Goal: Task Accomplishment & Management: Use online tool/utility

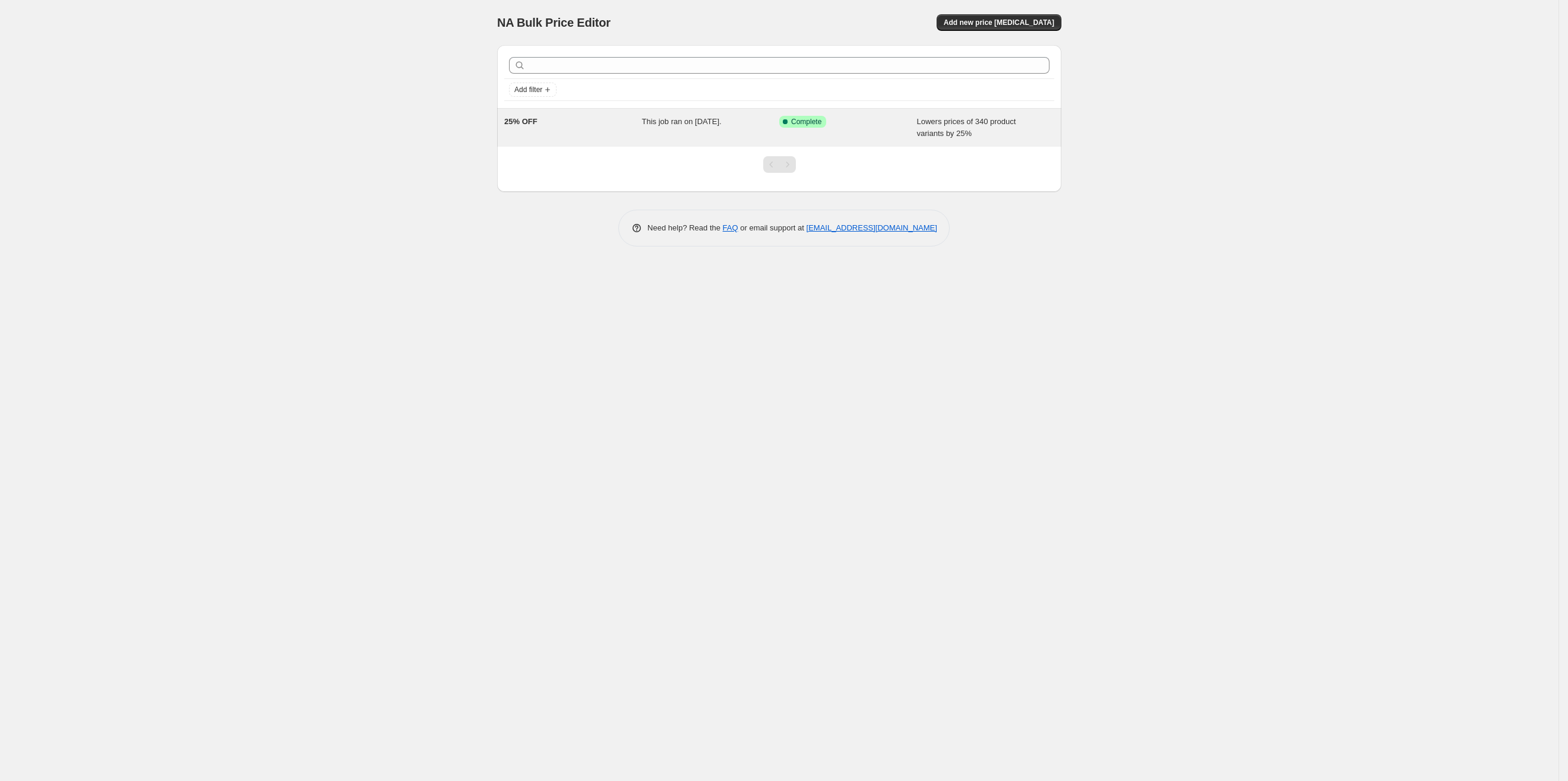
click at [669, 124] on span "This job ran on [DATE]." at bounding box center [682, 122] width 80 height 9
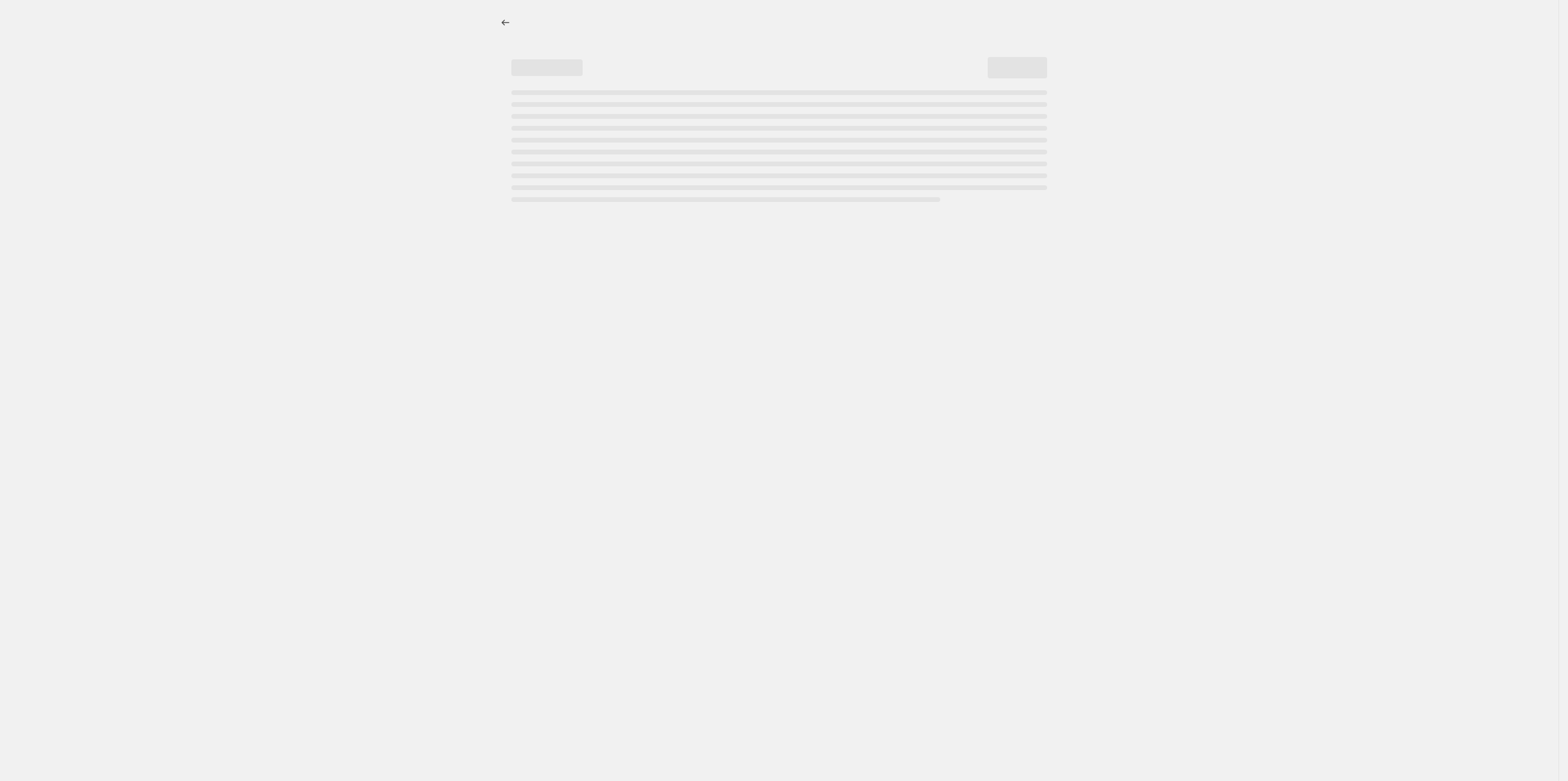
select select "percentage"
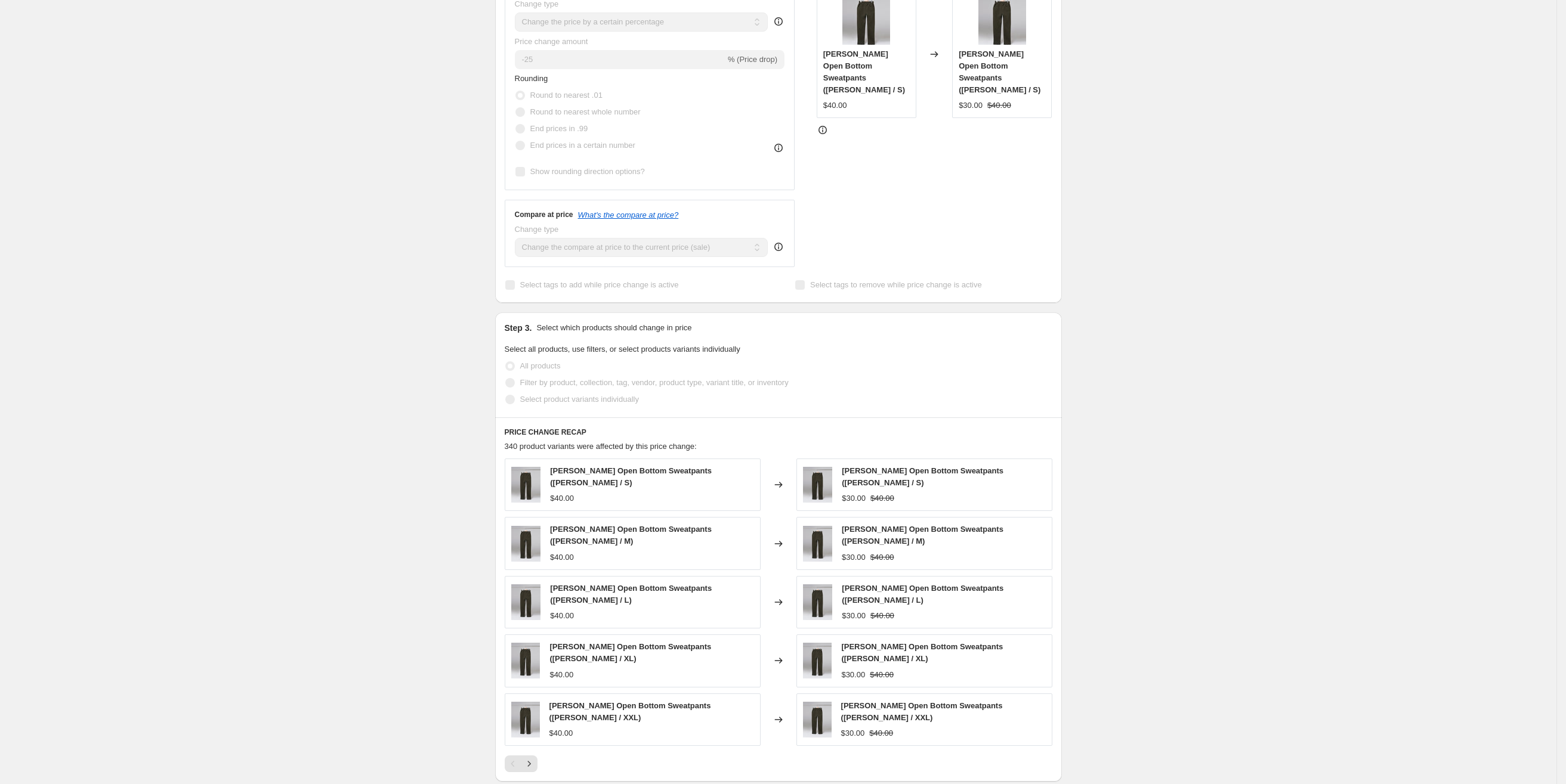
scroll to position [518, 0]
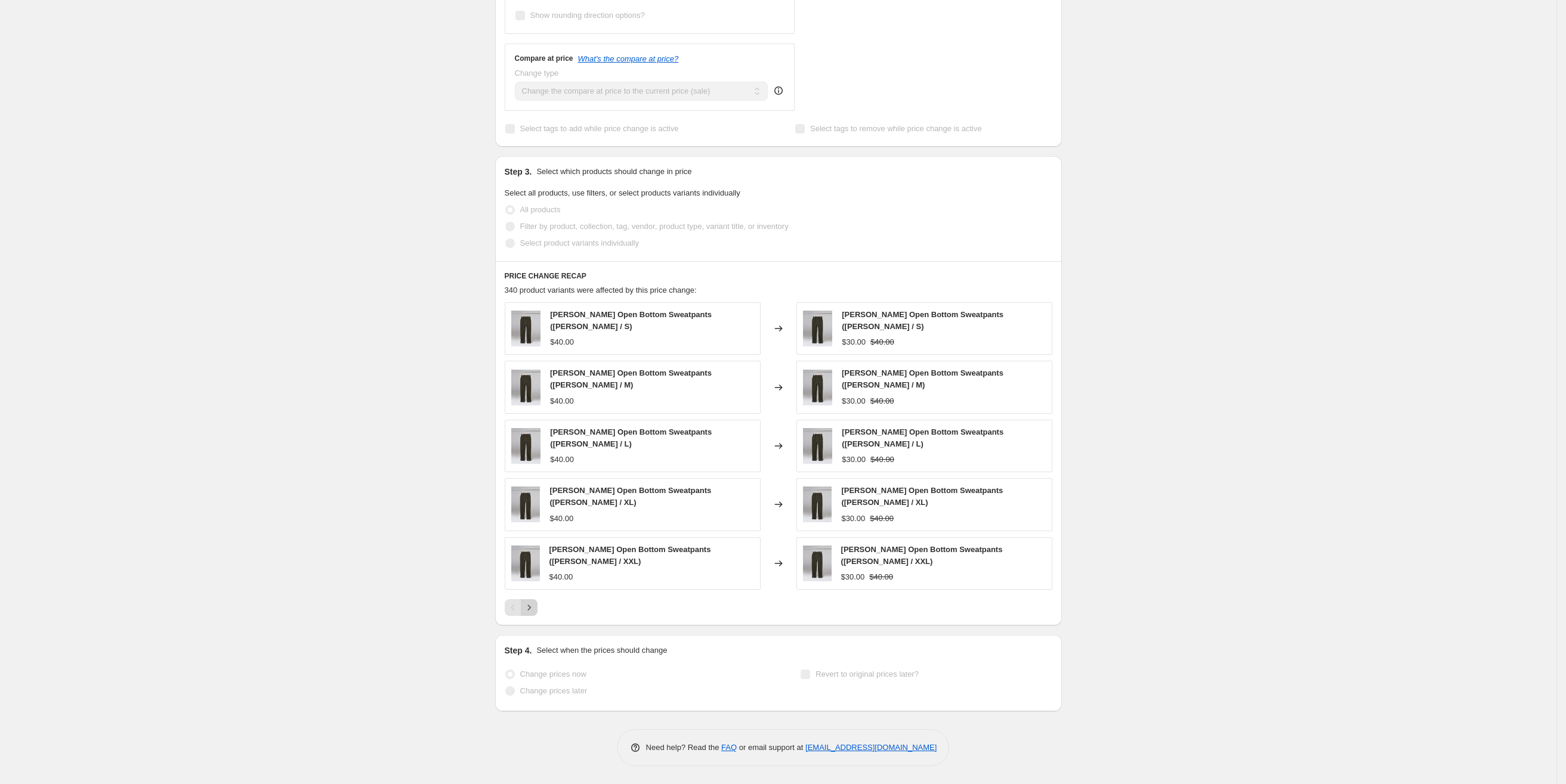
click at [529, 608] on icon "Next" at bounding box center [529, 608] width 12 height 12
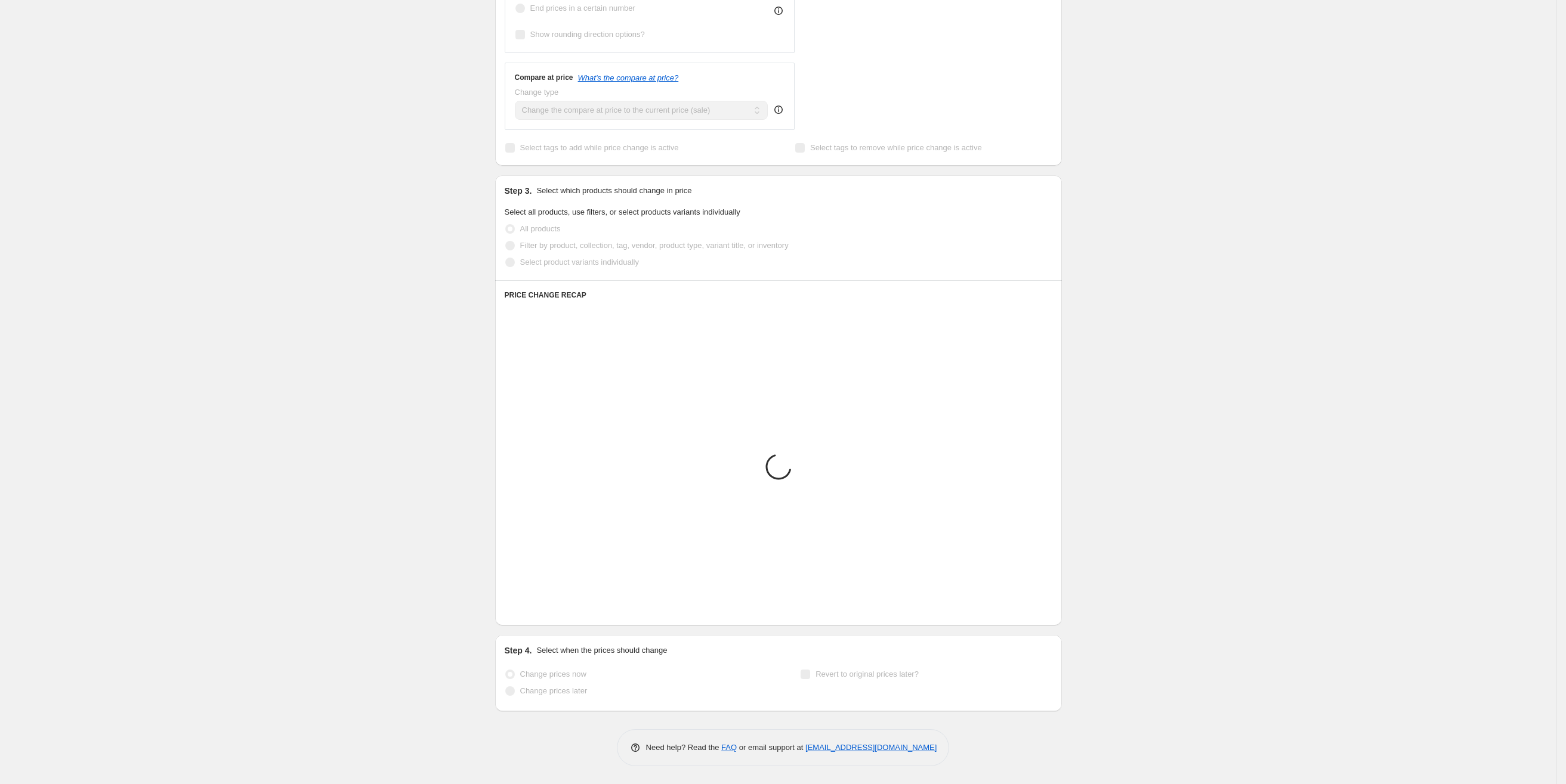
scroll to position [499, 0]
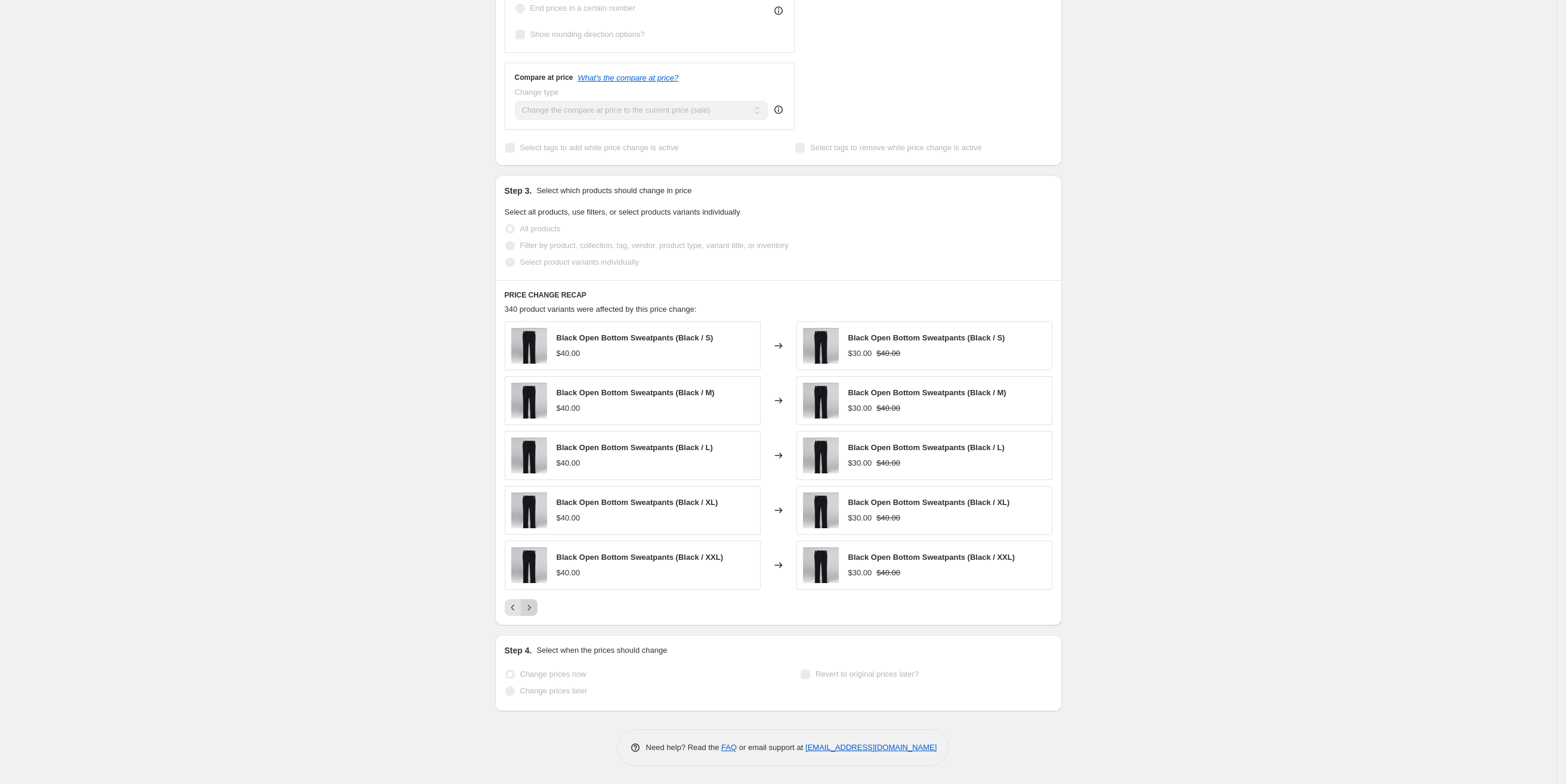
click at [529, 608] on icon "Next" at bounding box center [529, 608] width 12 height 12
click at [527, 608] on icon "Next" at bounding box center [529, 608] width 12 height 12
click at [528, 606] on icon "Next" at bounding box center [529, 608] width 12 height 12
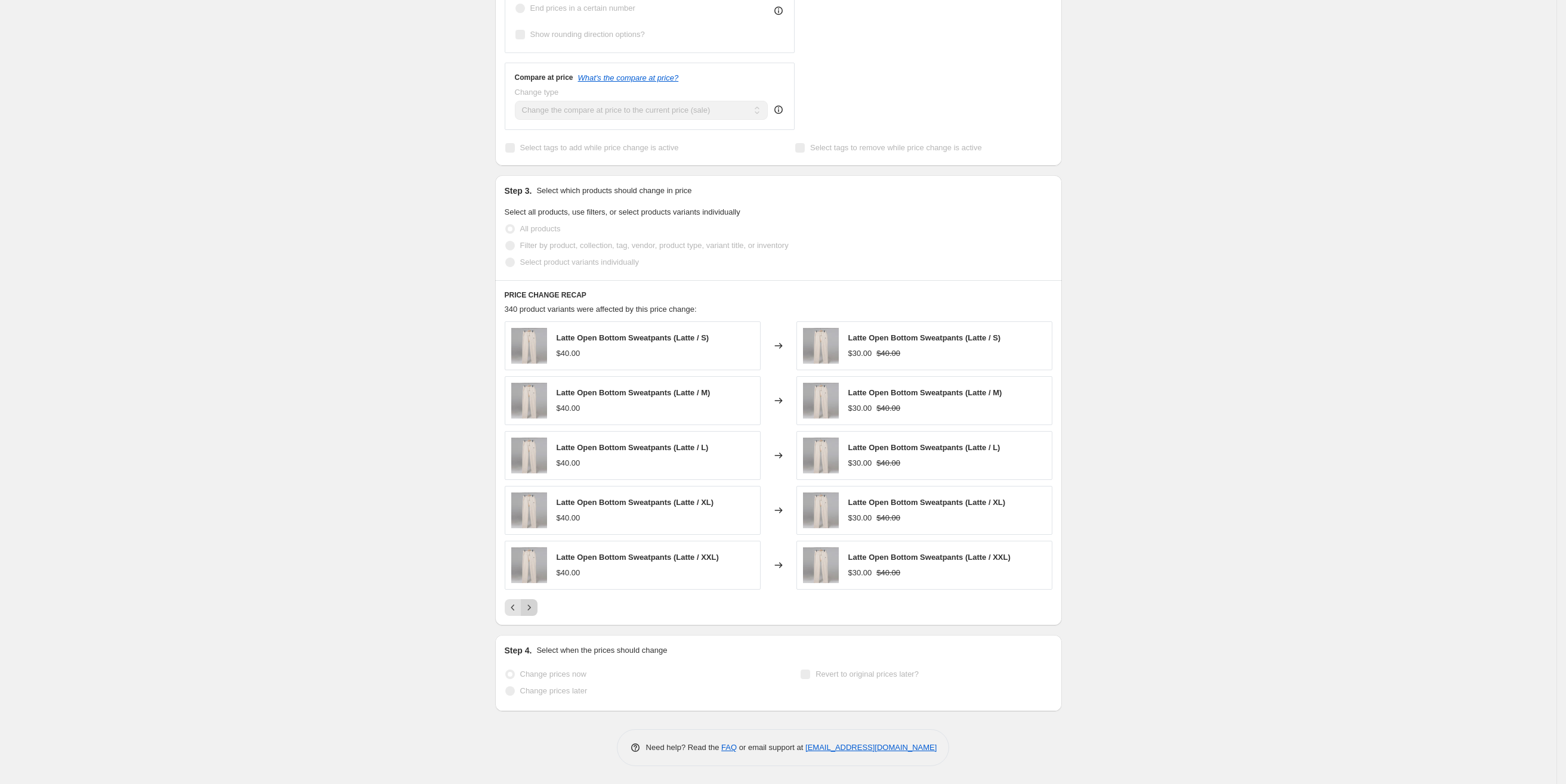
click at [529, 609] on icon "Next" at bounding box center [529, 608] width 12 height 12
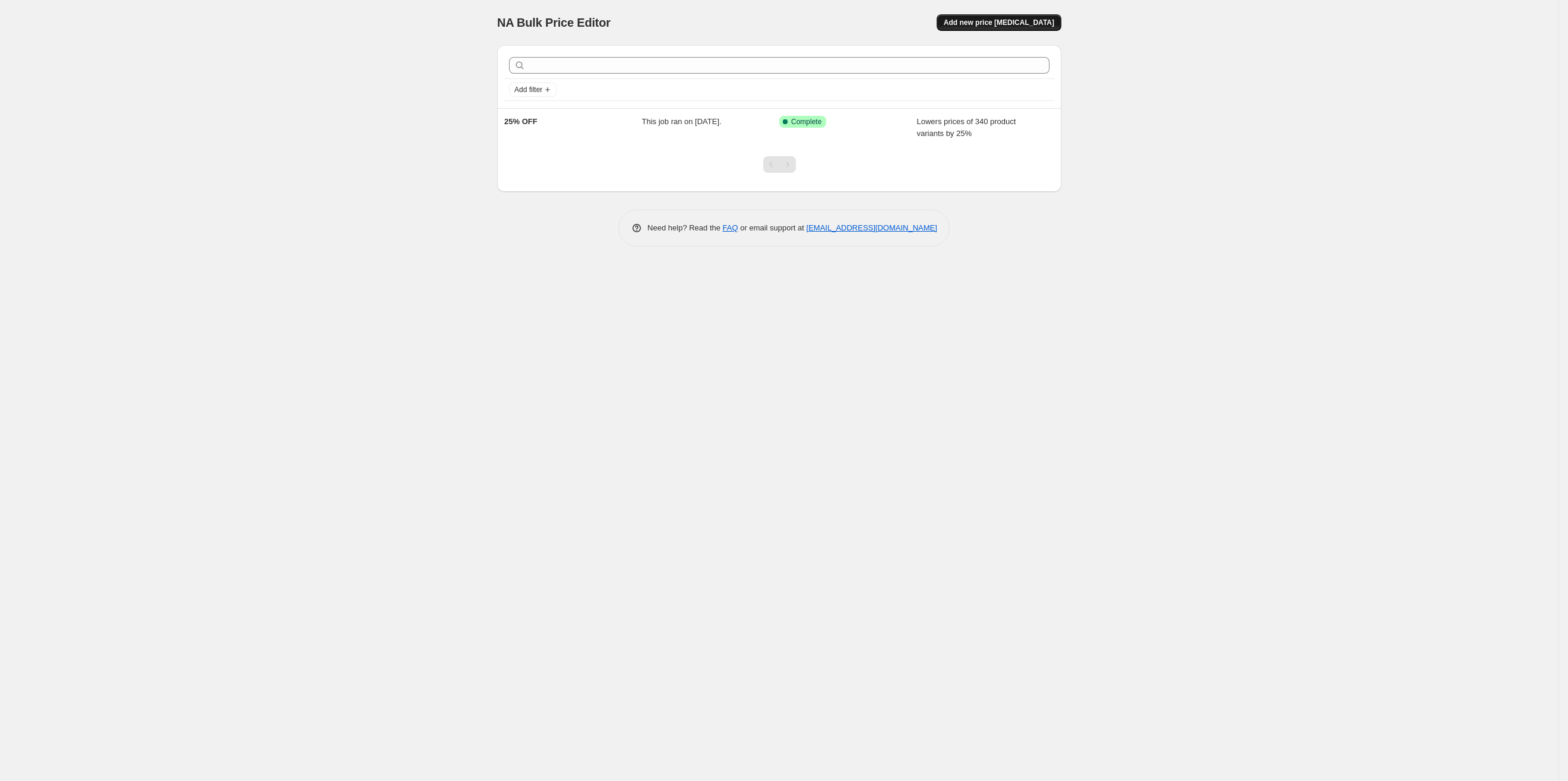
click at [996, 24] on span "Add new price [MEDICAL_DATA]" at bounding box center [1000, 22] width 111 height 9
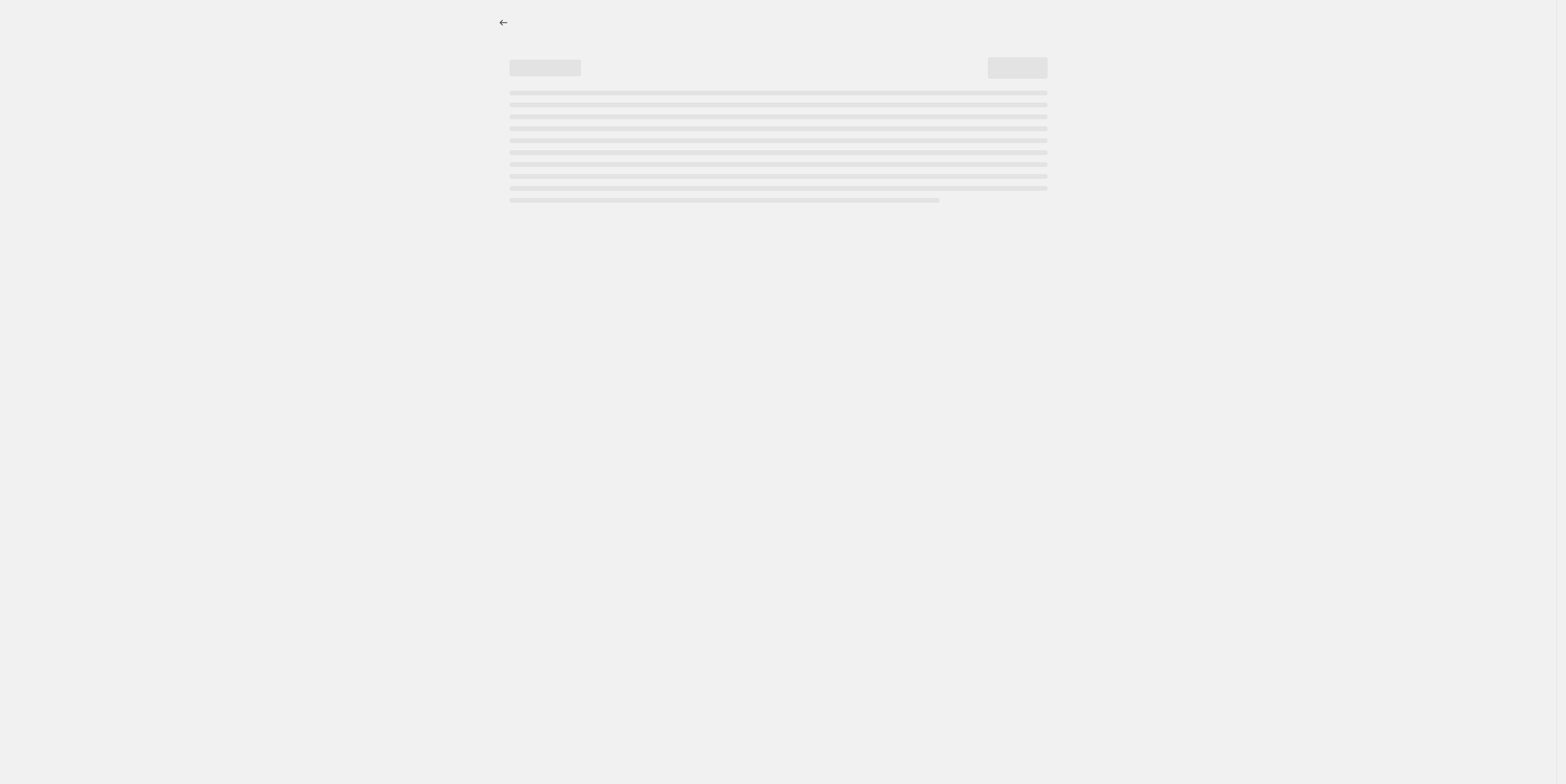
select select "percentage"
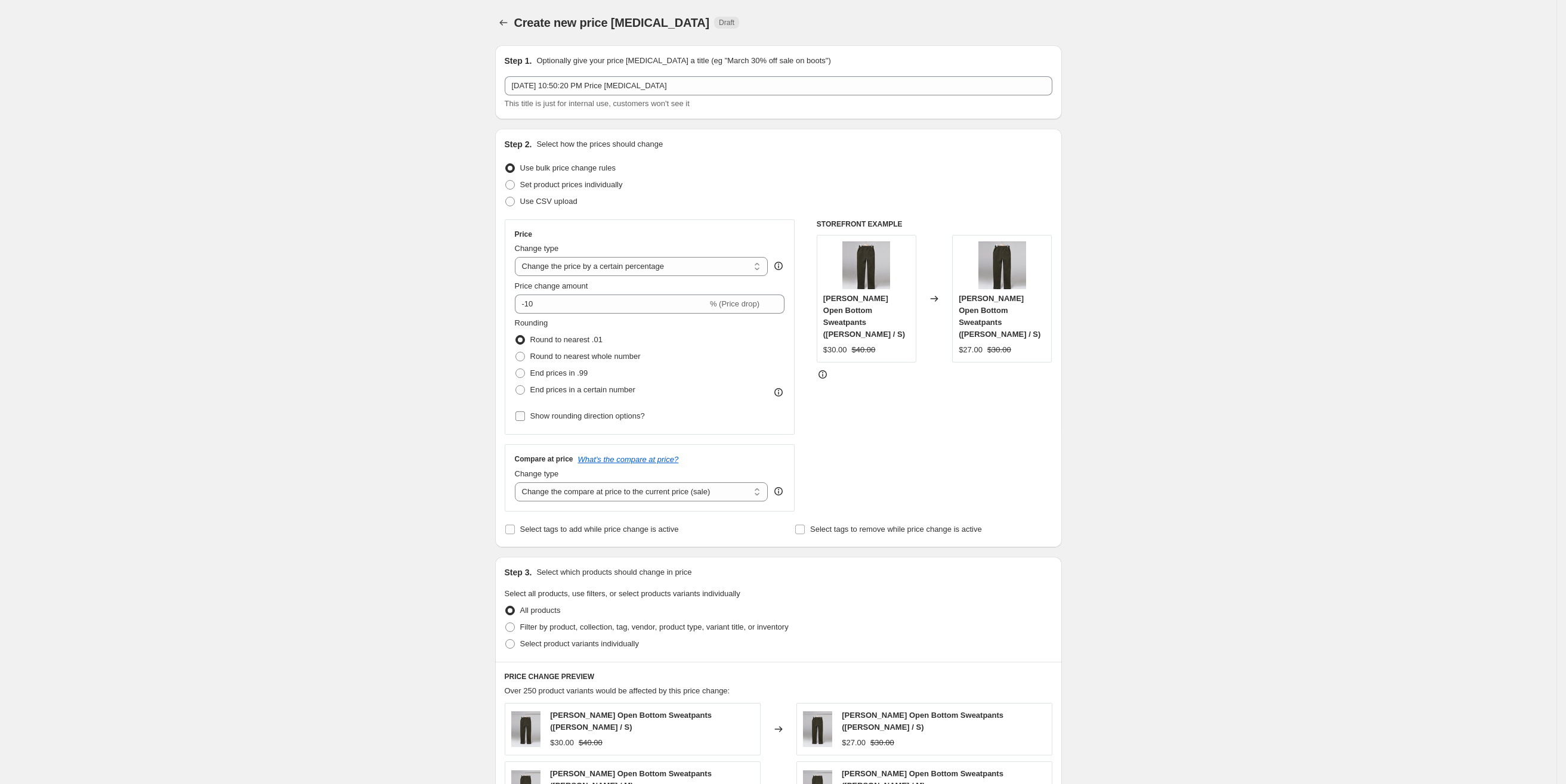
scroll to position [89, 0]
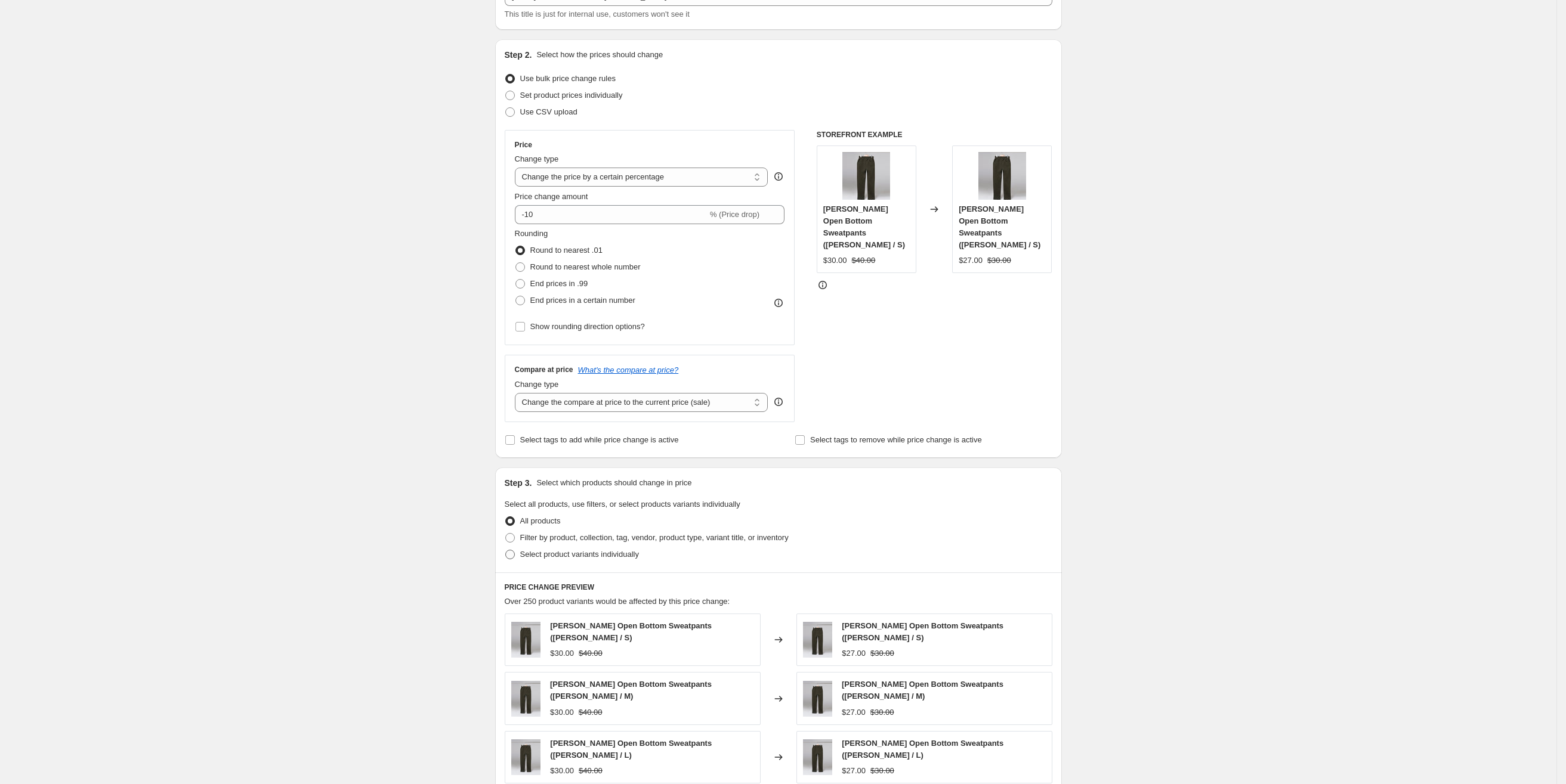
click at [559, 560] on span "Select product variants individually" at bounding box center [579, 554] width 118 height 12
click at [506, 551] on input "Select product variants individually" at bounding box center [505, 550] width 1 height 1
radio input "true"
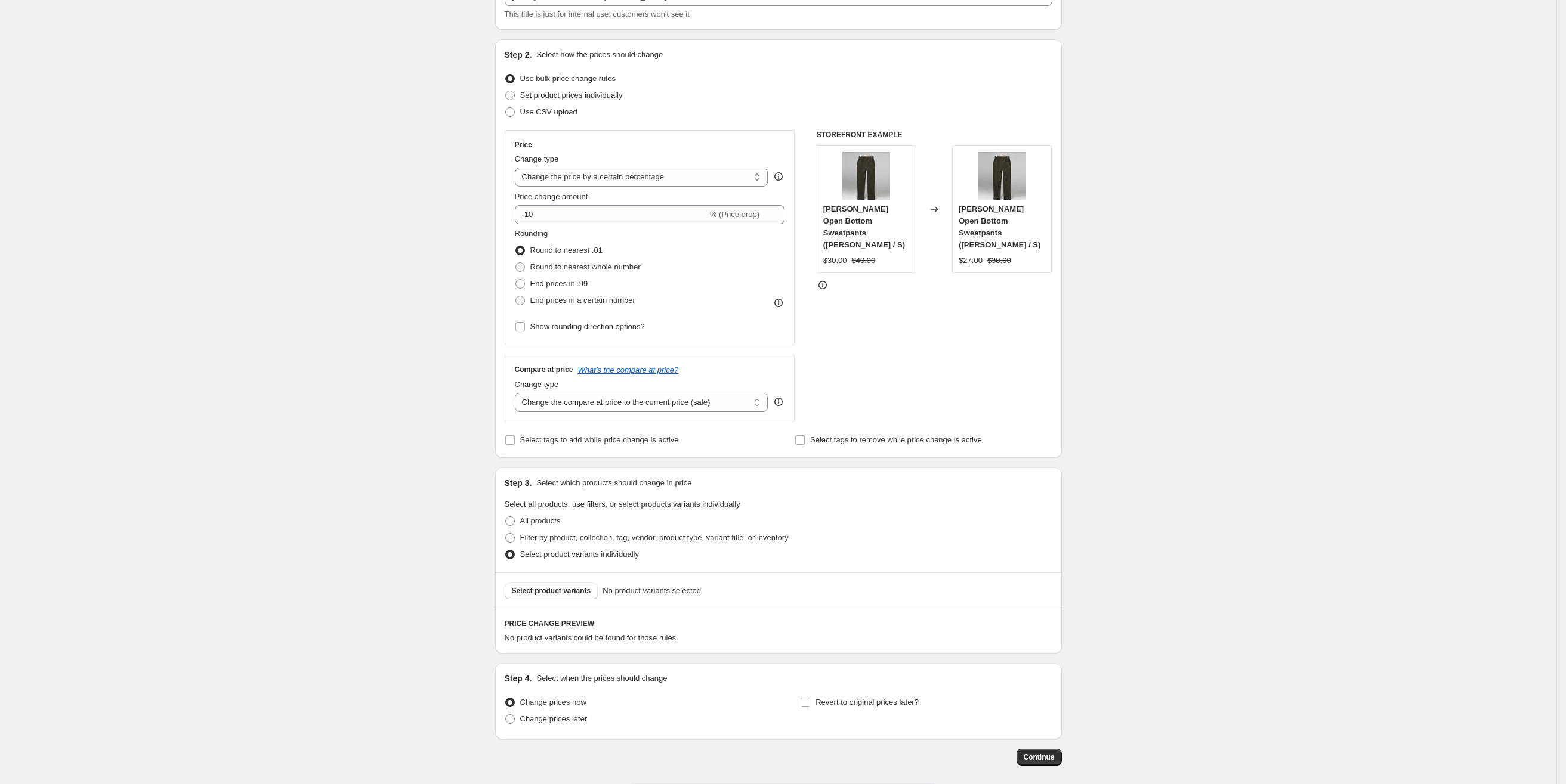
scroll to position [146, 0]
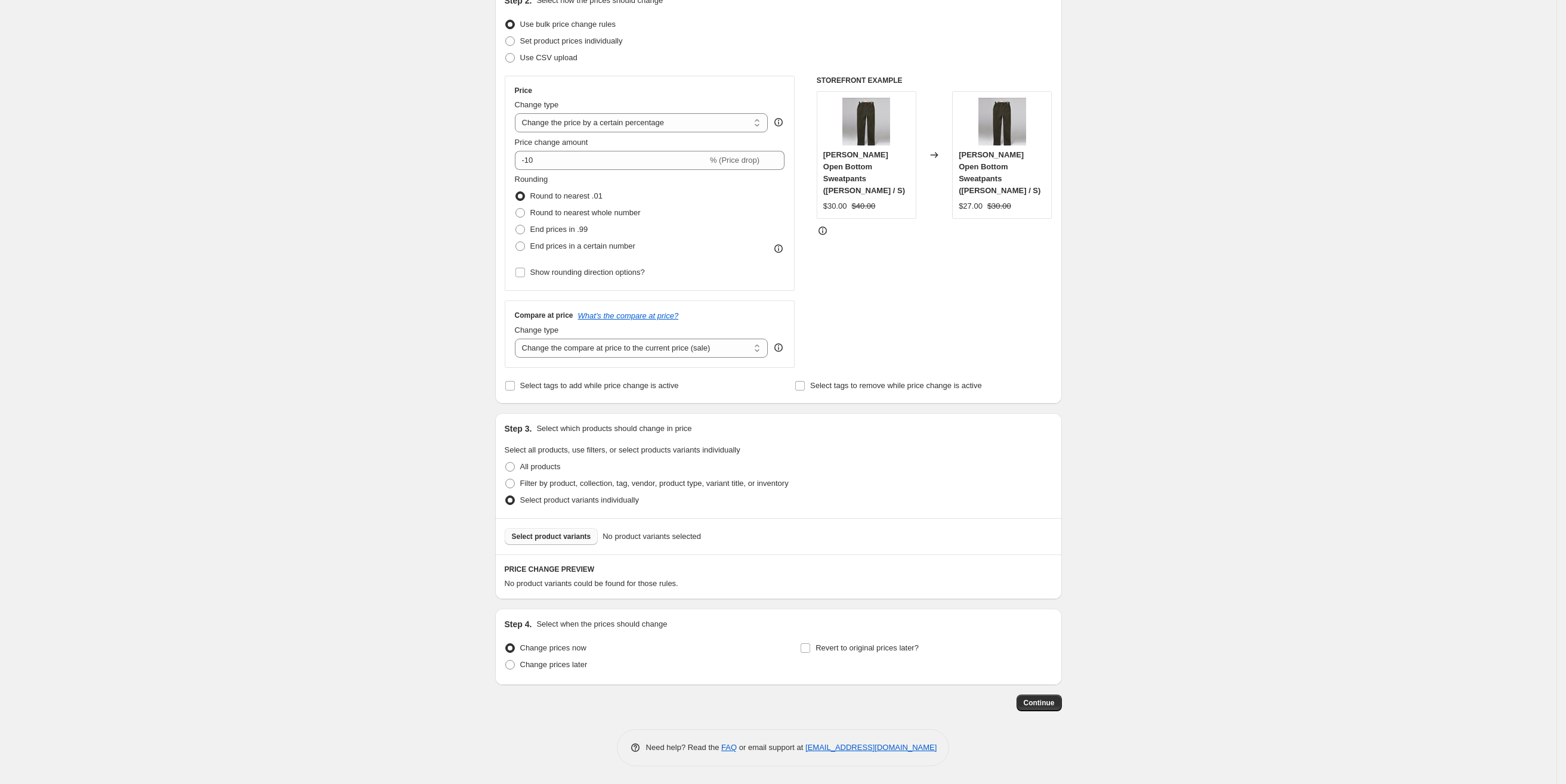
click at [571, 534] on span "Select product variants" at bounding box center [551, 536] width 79 height 9
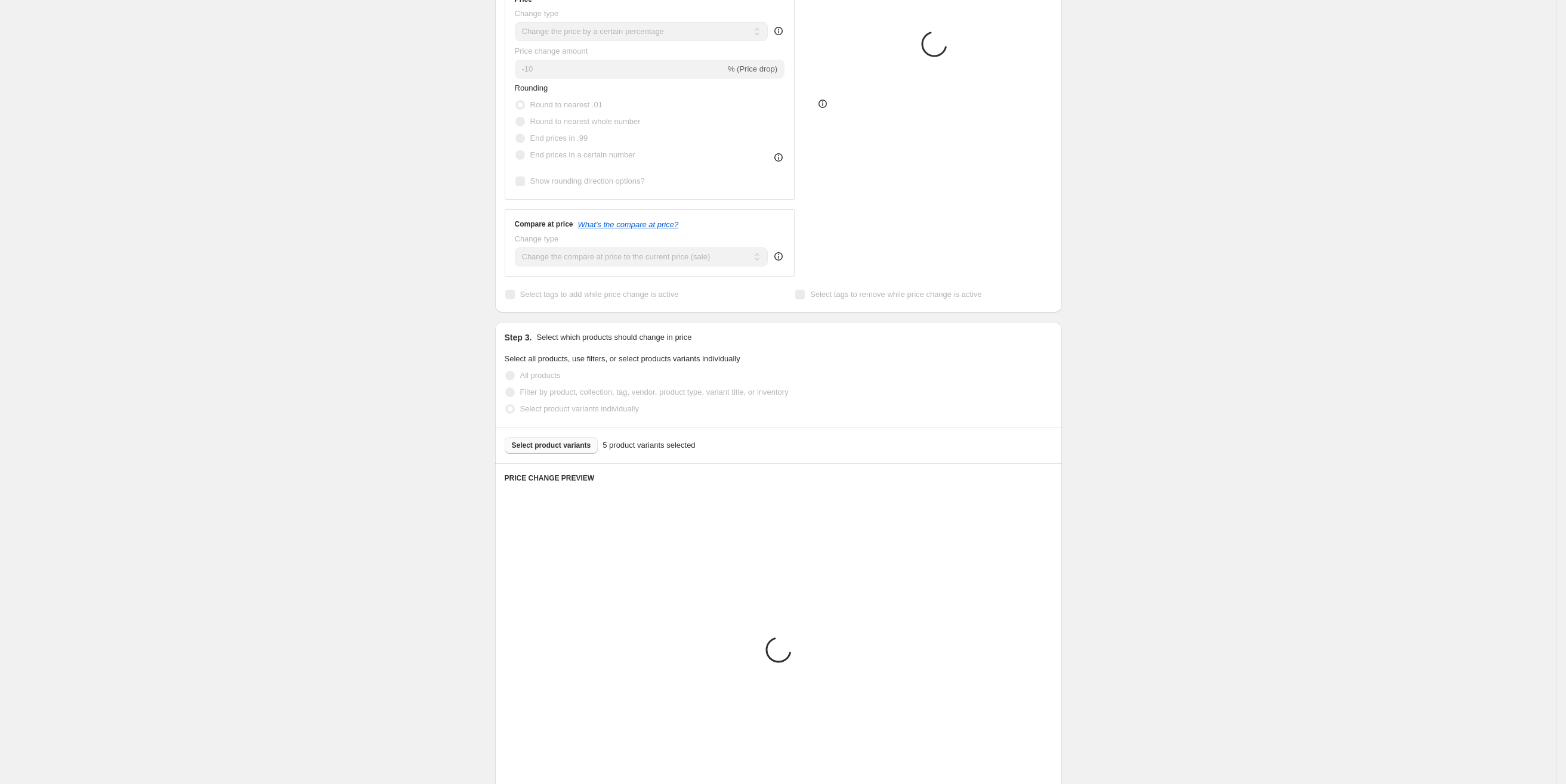
scroll to position [325, 0]
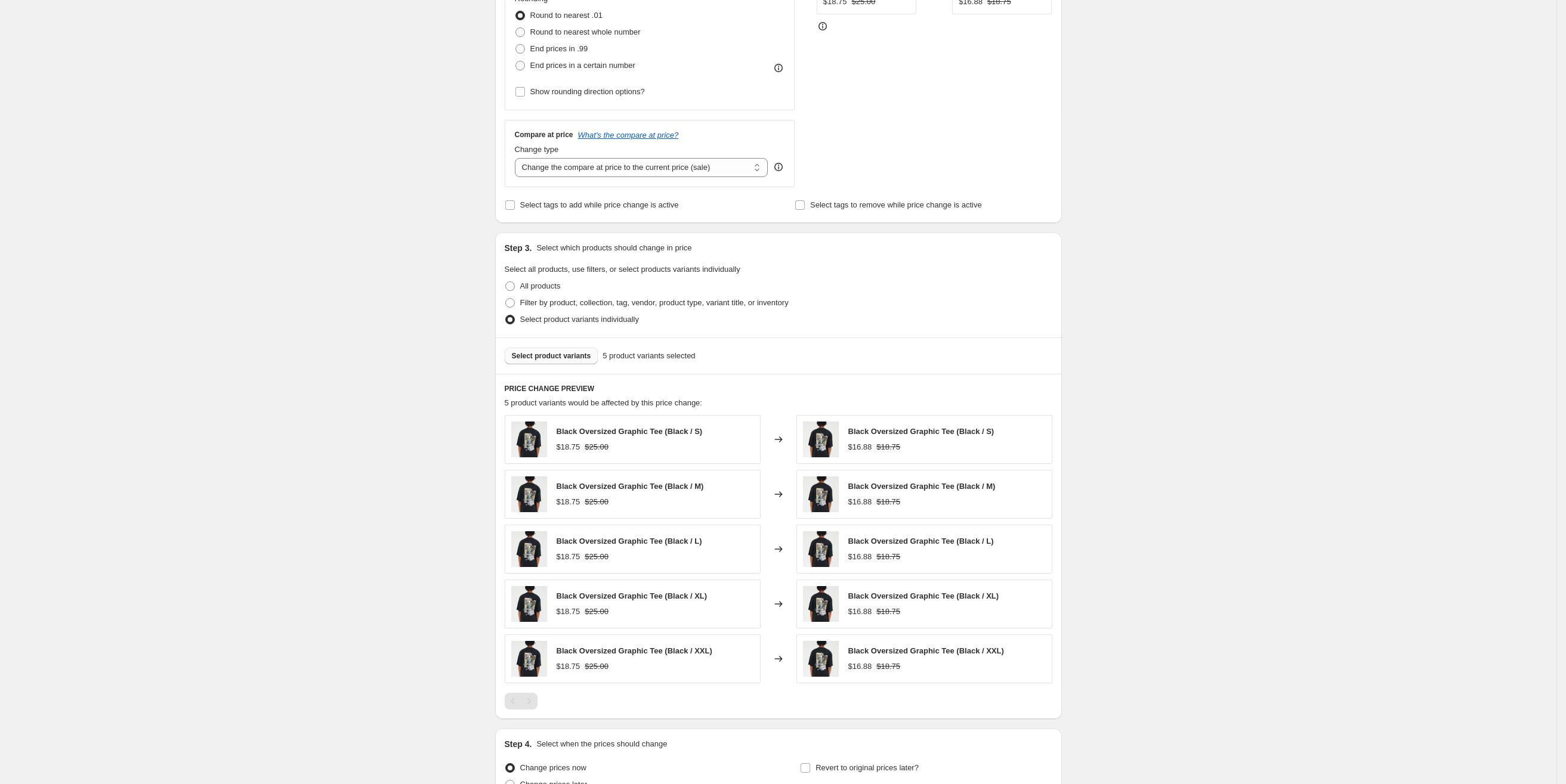
click at [600, 451] on strike "$25.00" at bounding box center [596, 447] width 24 height 12
click at [602, 451] on strike "$25.00" at bounding box center [596, 447] width 24 height 12
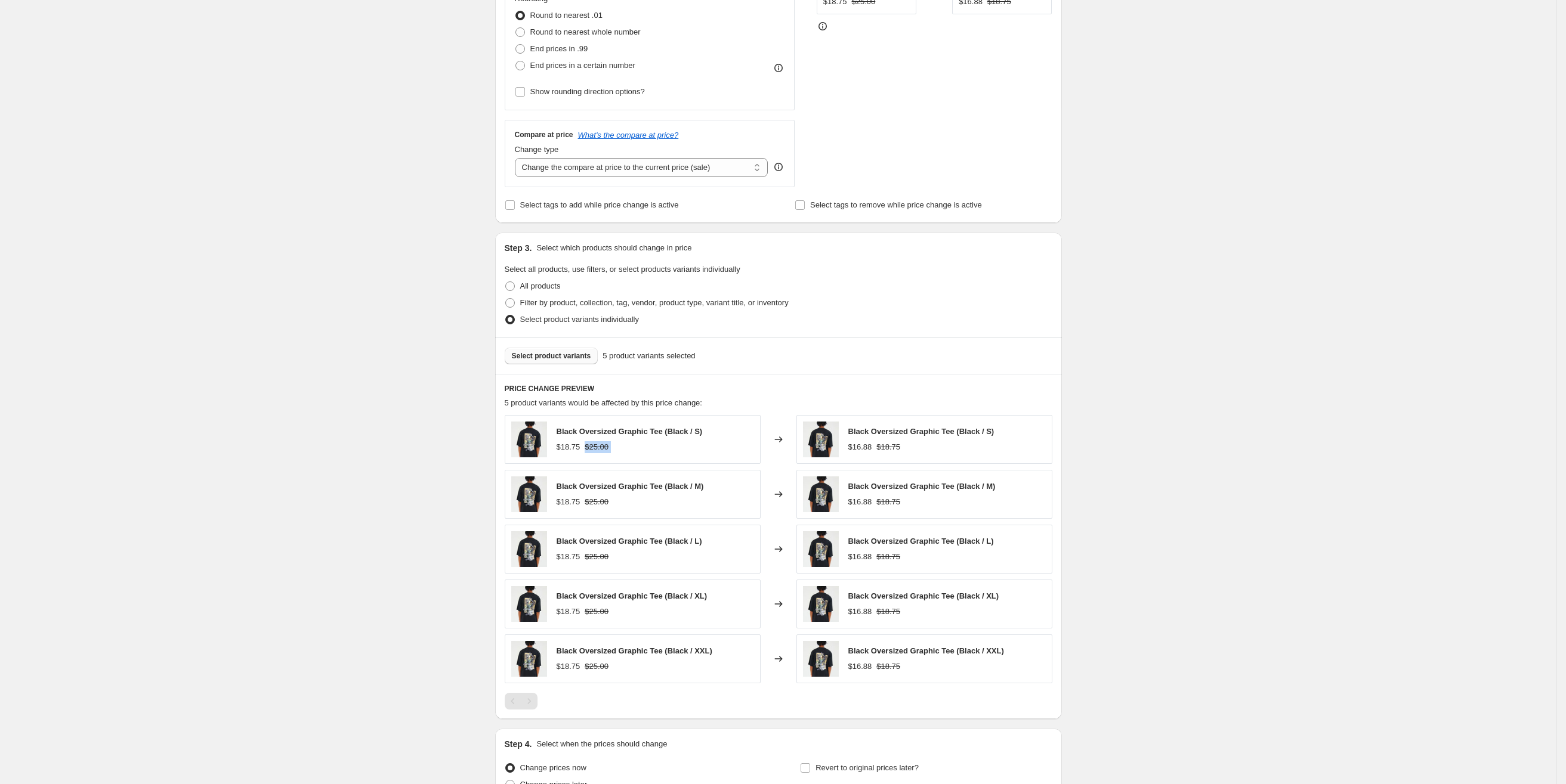
click at [602, 451] on strike "$25.00" at bounding box center [596, 447] width 24 height 12
click at [595, 447] on strike "$25.00" at bounding box center [596, 447] width 24 height 12
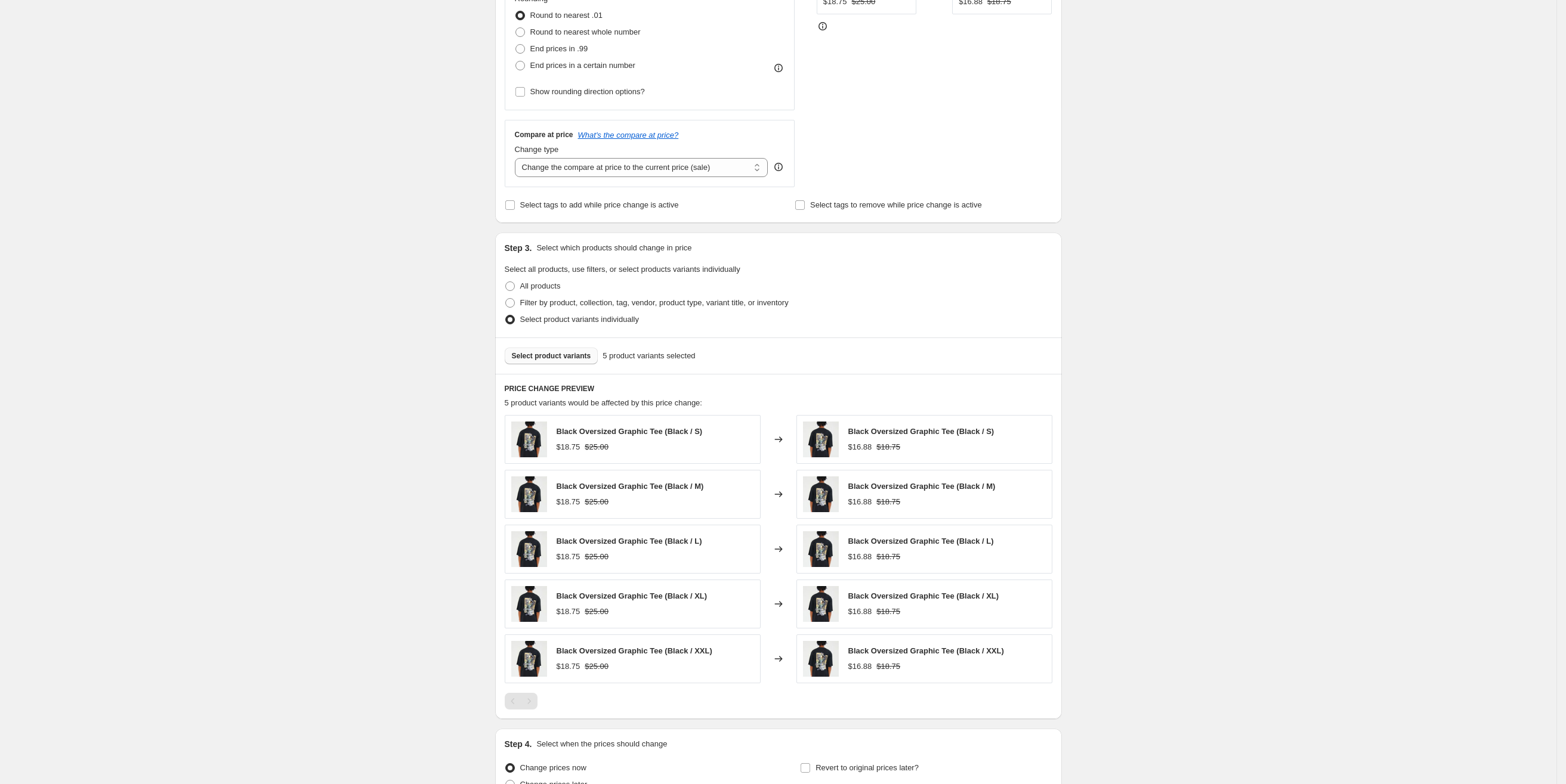
click at [437, 390] on div "Create new price [MEDICAL_DATA]. This page is ready Create new price [MEDICAL_D…" at bounding box center [778, 290] width 1556 height 1228
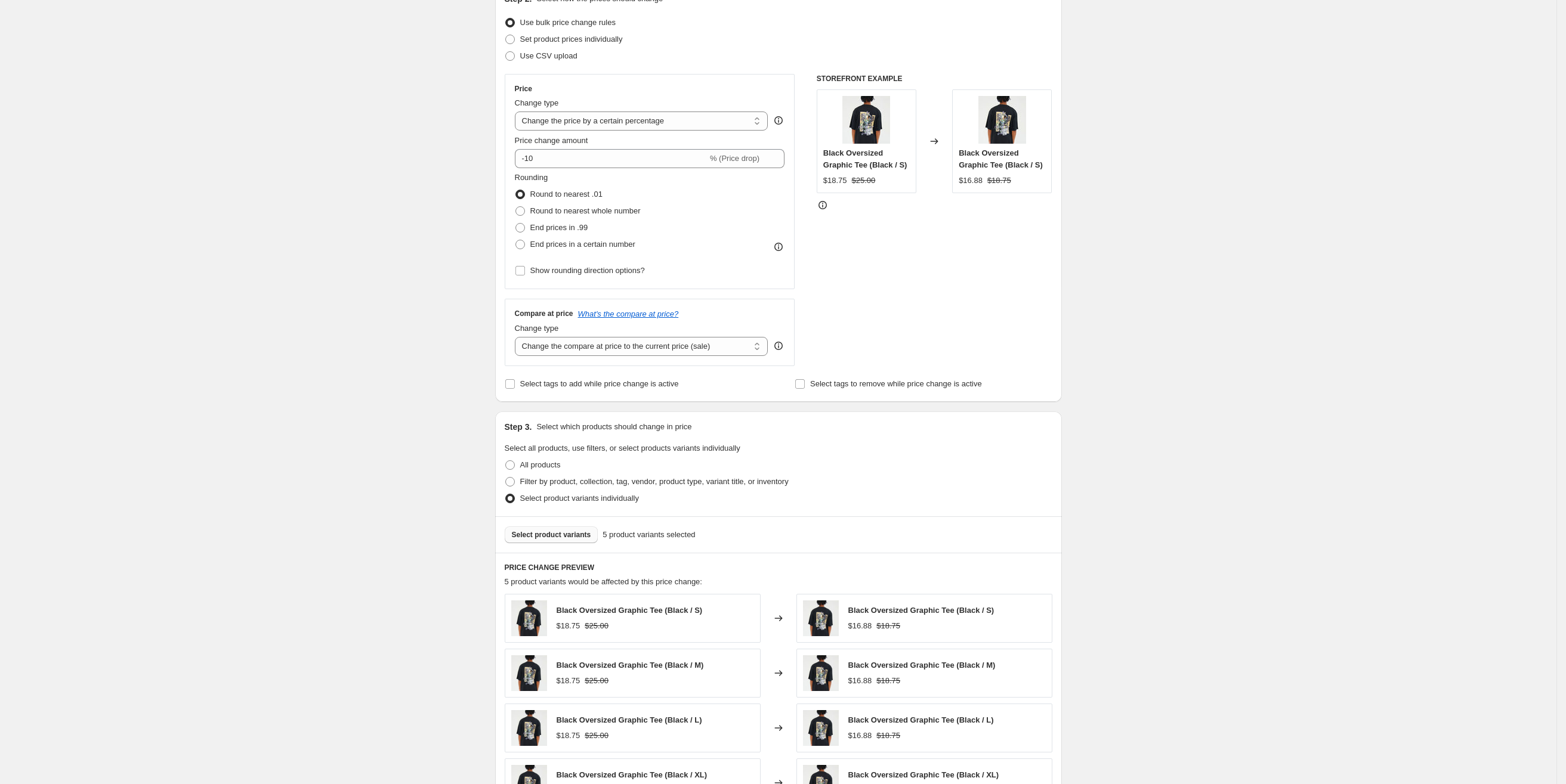
scroll to position [0, 0]
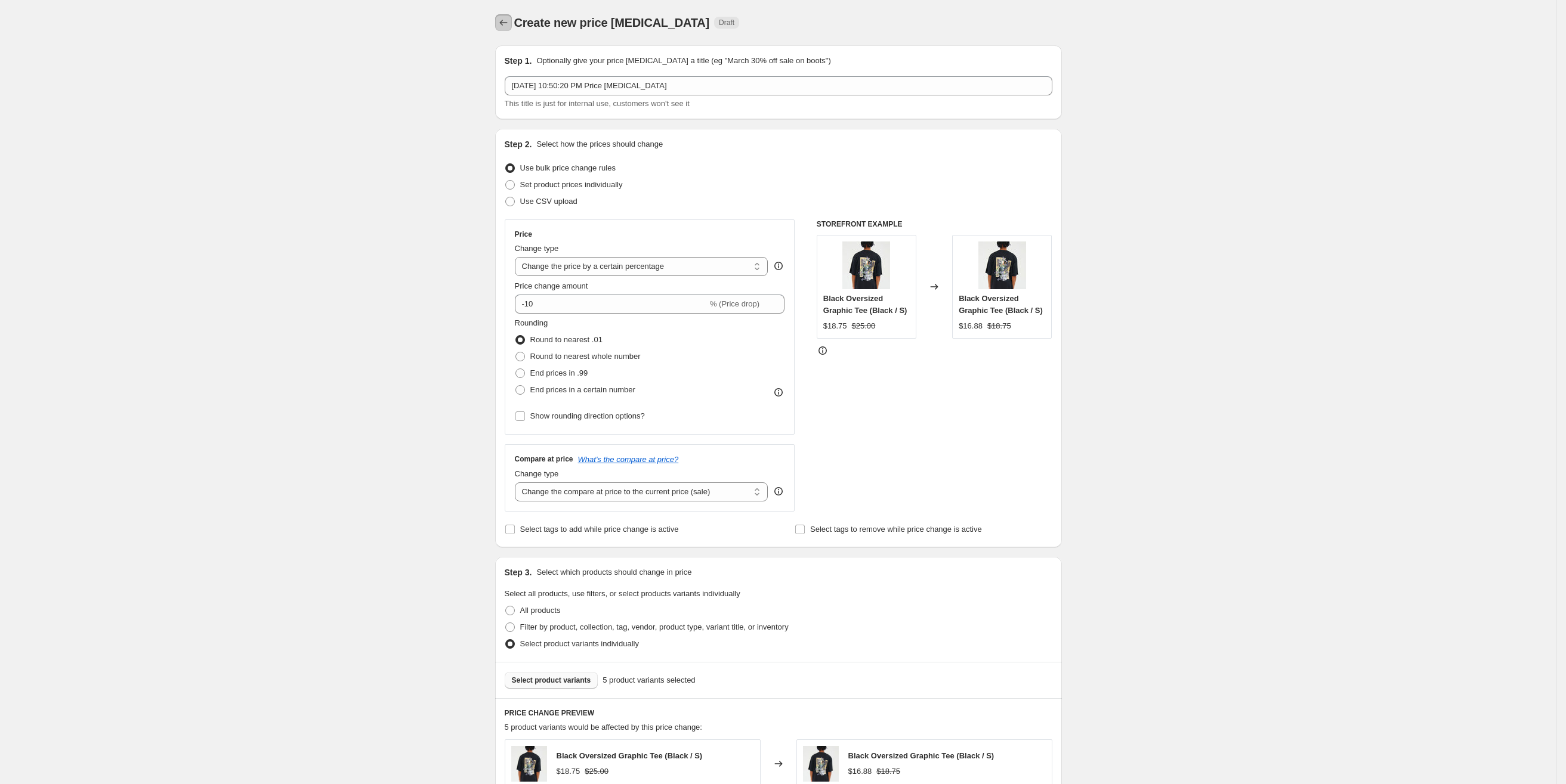
click at [512, 21] on button "Price change jobs" at bounding box center [503, 22] width 16 height 16
